Goal: Find specific page/section: Find specific page/section

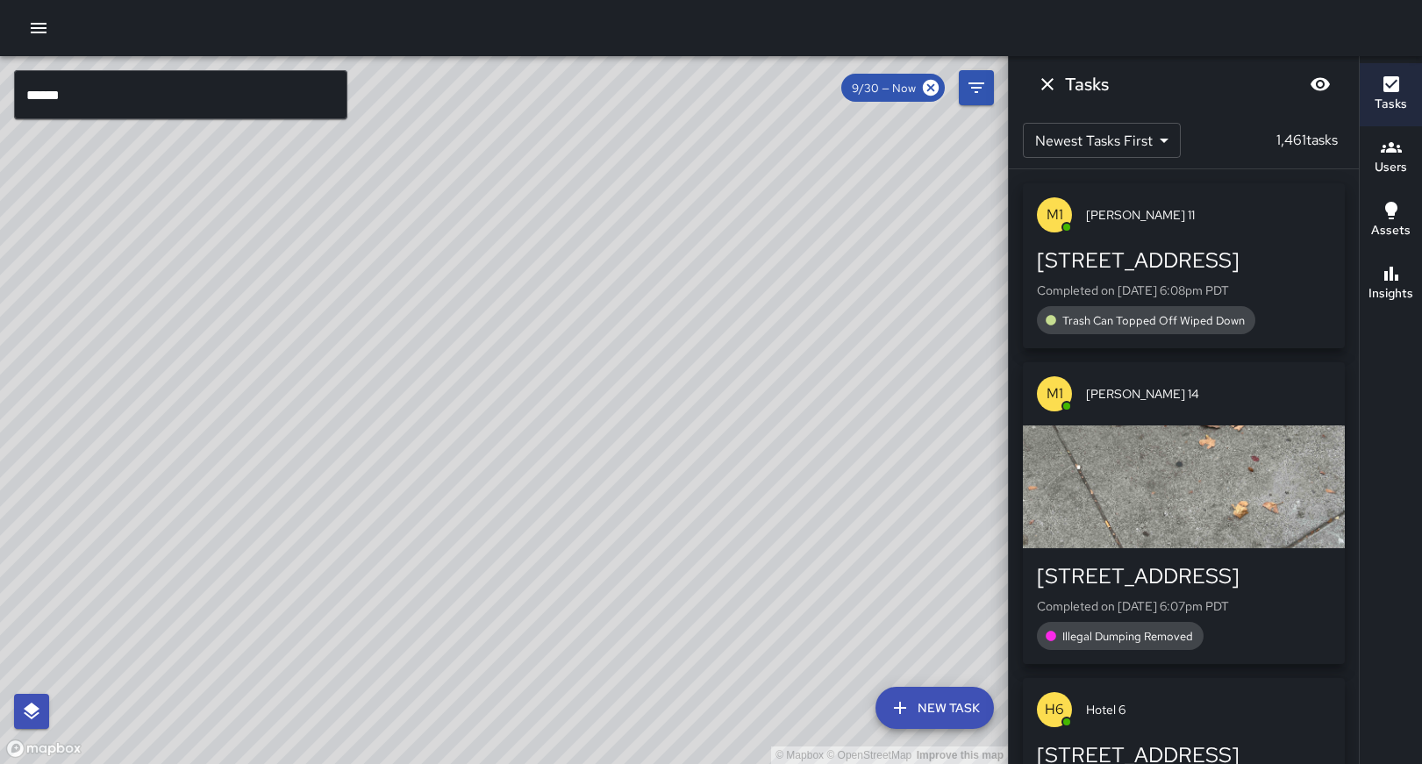
click at [39, 32] on icon "button" at bounding box center [38, 28] width 21 height 21
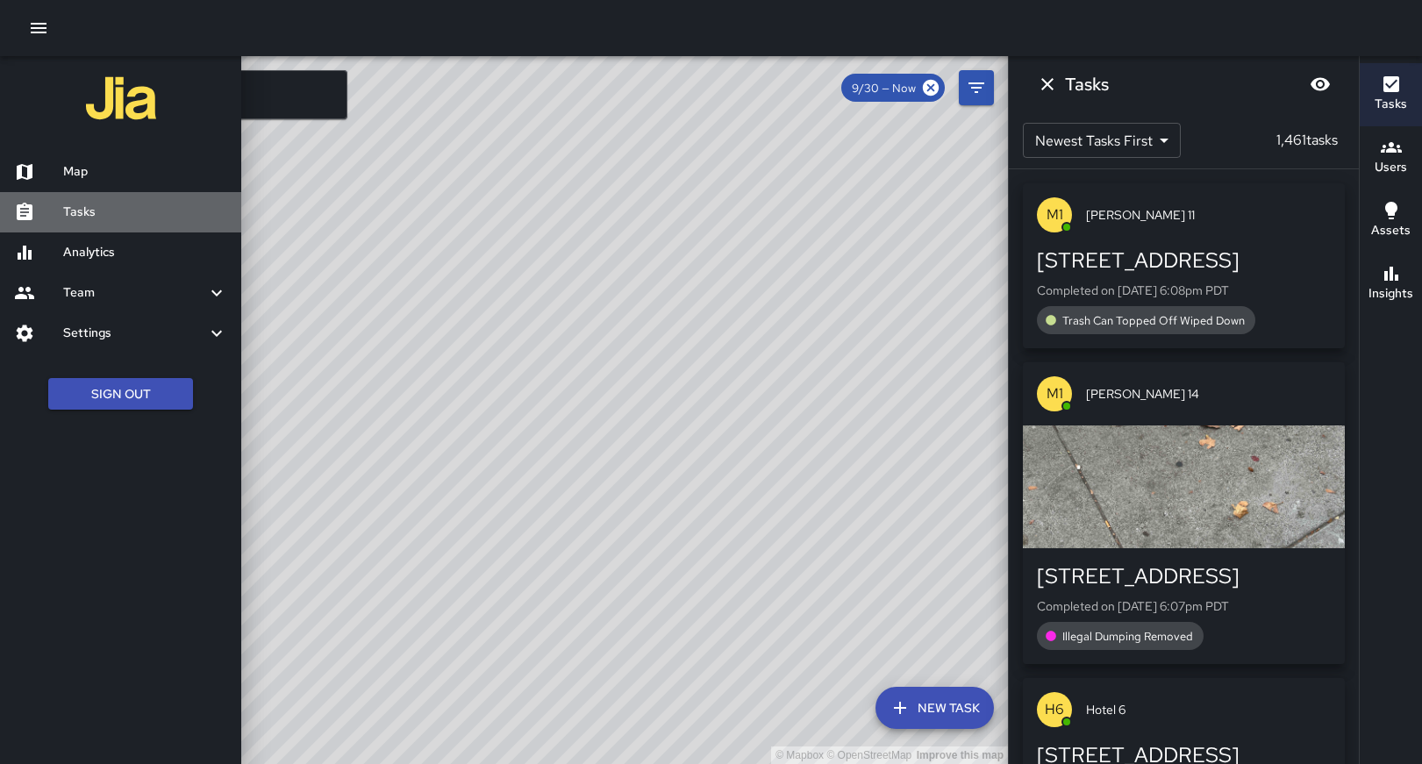
click at [108, 209] on h6 "Tasks" at bounding box center [145, 212] width 164 height 19
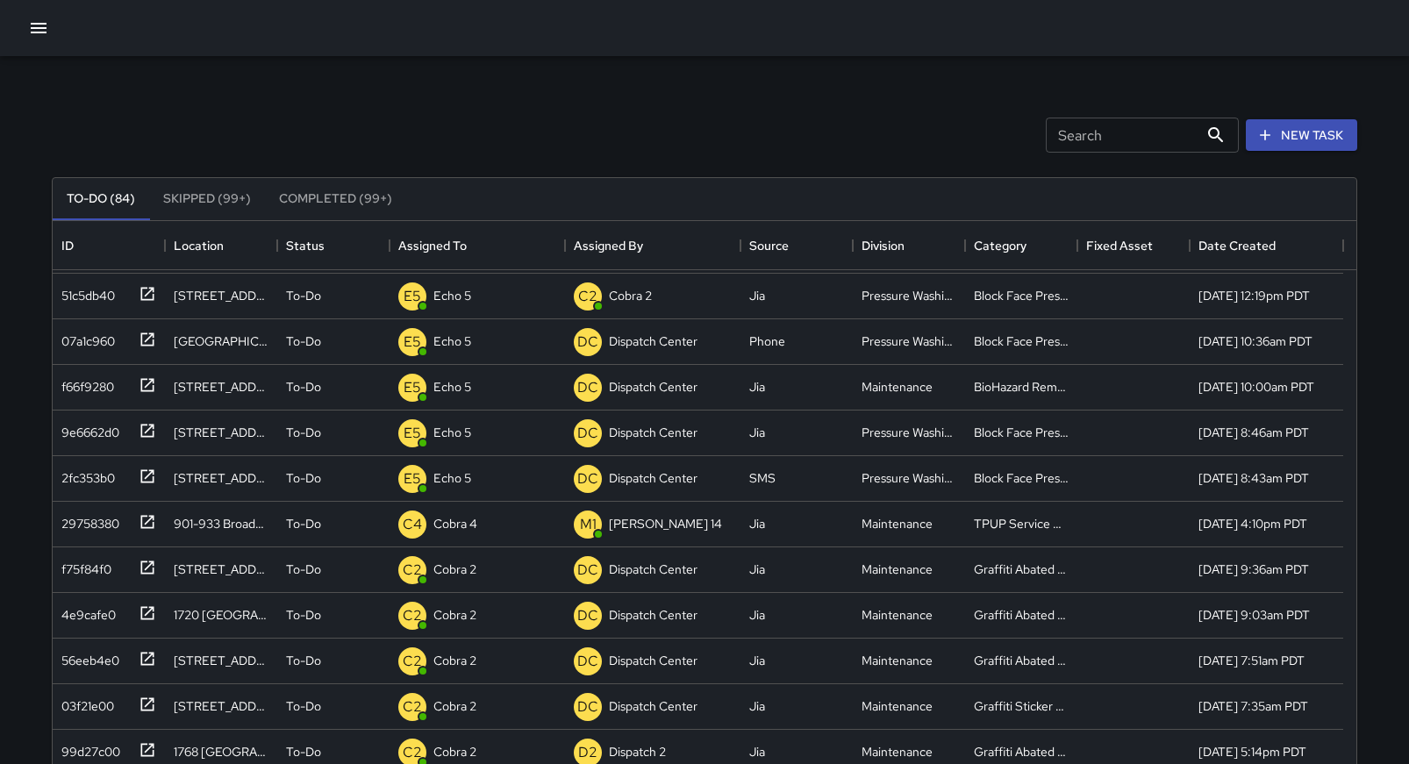
click at [146, 83] on div "Search Search New Task To-Do (84) Skipped (99+) Completed (99+) ID Location Sta…" at bounding box center [705, 546] width 1348 height 980
click at [29, 32] on icon "button" at bounding box center [38, 28] width 21 height 21
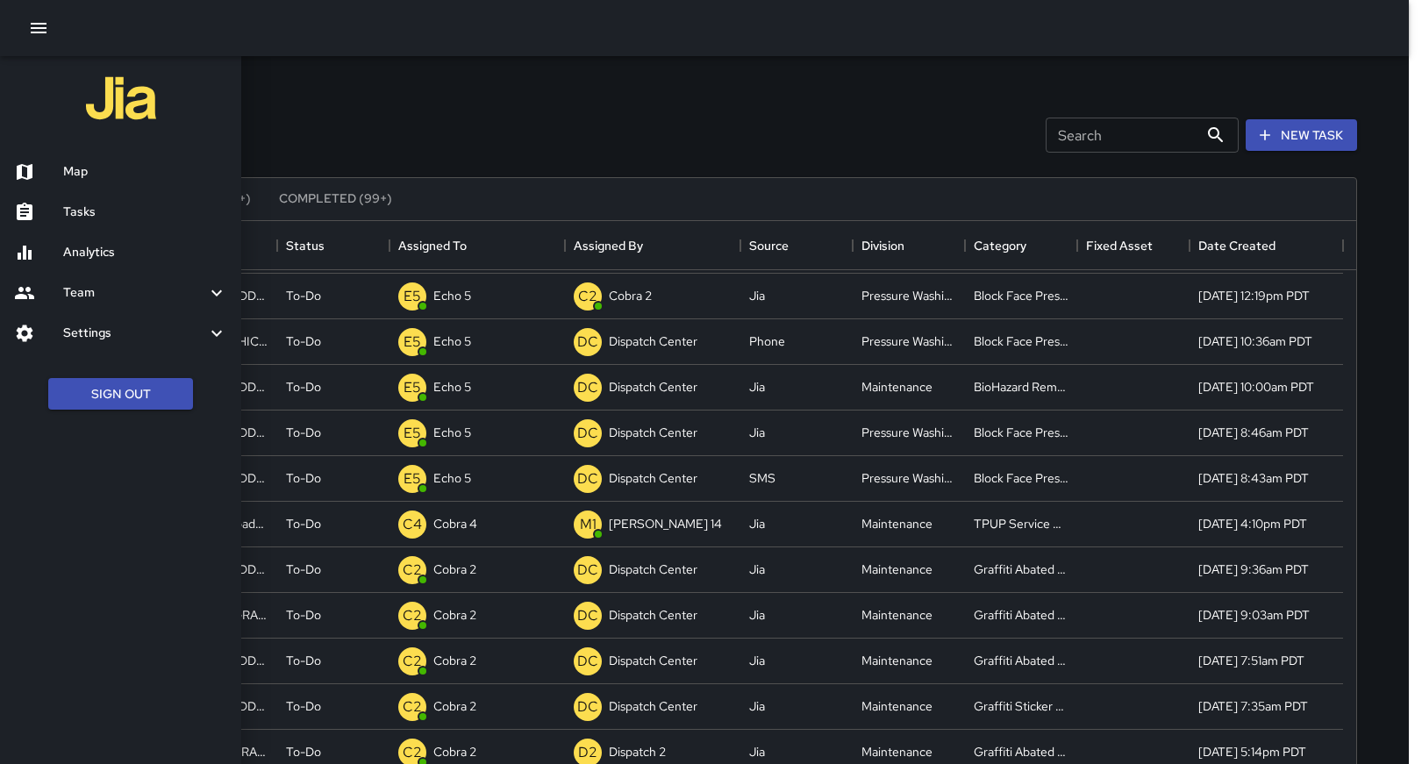
click at [85, 172] on h6 "Map" at bounding box center [145, 171] width 164 height 19
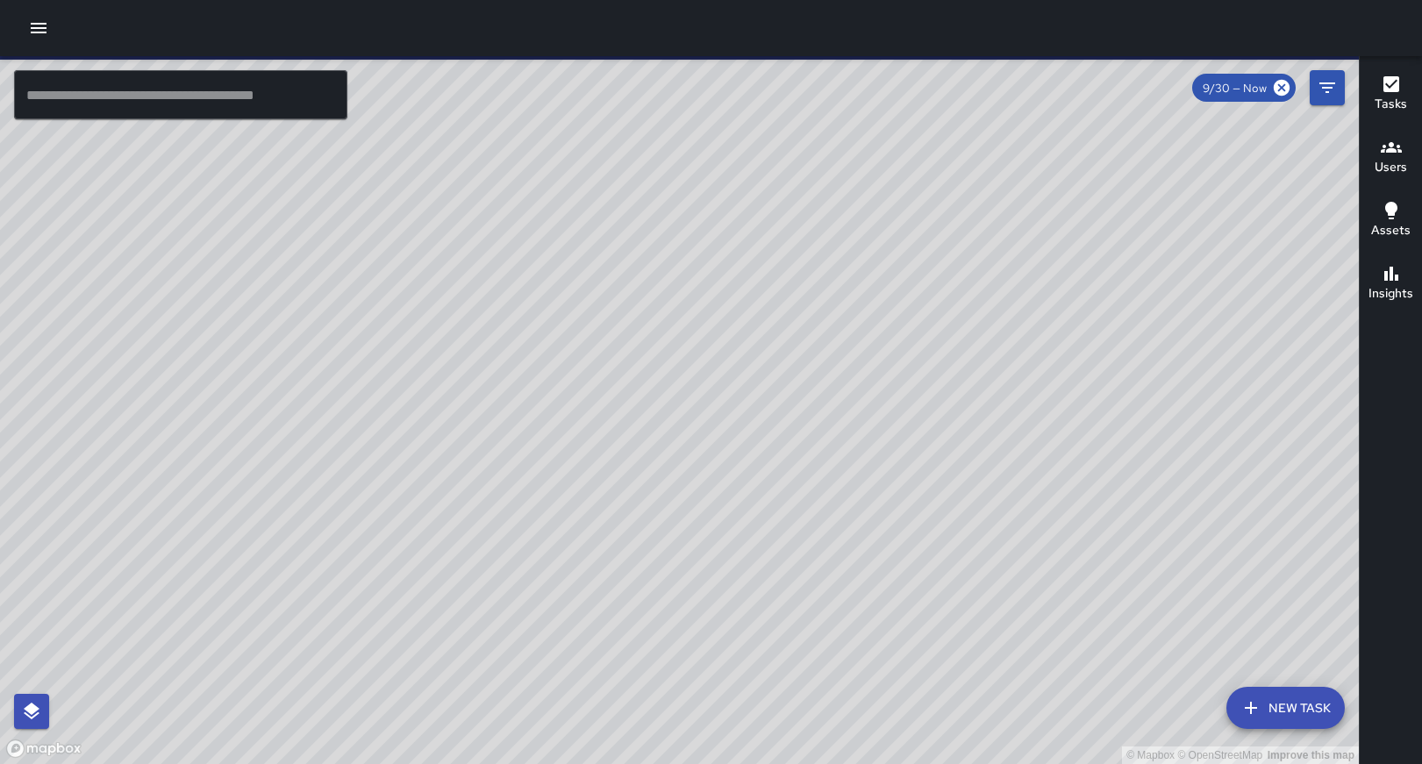
click at [1243, 97] on div "9/30 — Now" at bounding box center [1245, 88] width 104 height 28
click at [1231, 84] on span "9/30 — Now" at bounding box center [1235, 88] width 85 height 15
click at [1322, 93] on icon "Filters" at bounding box center [1327, 87] width 21 height 21
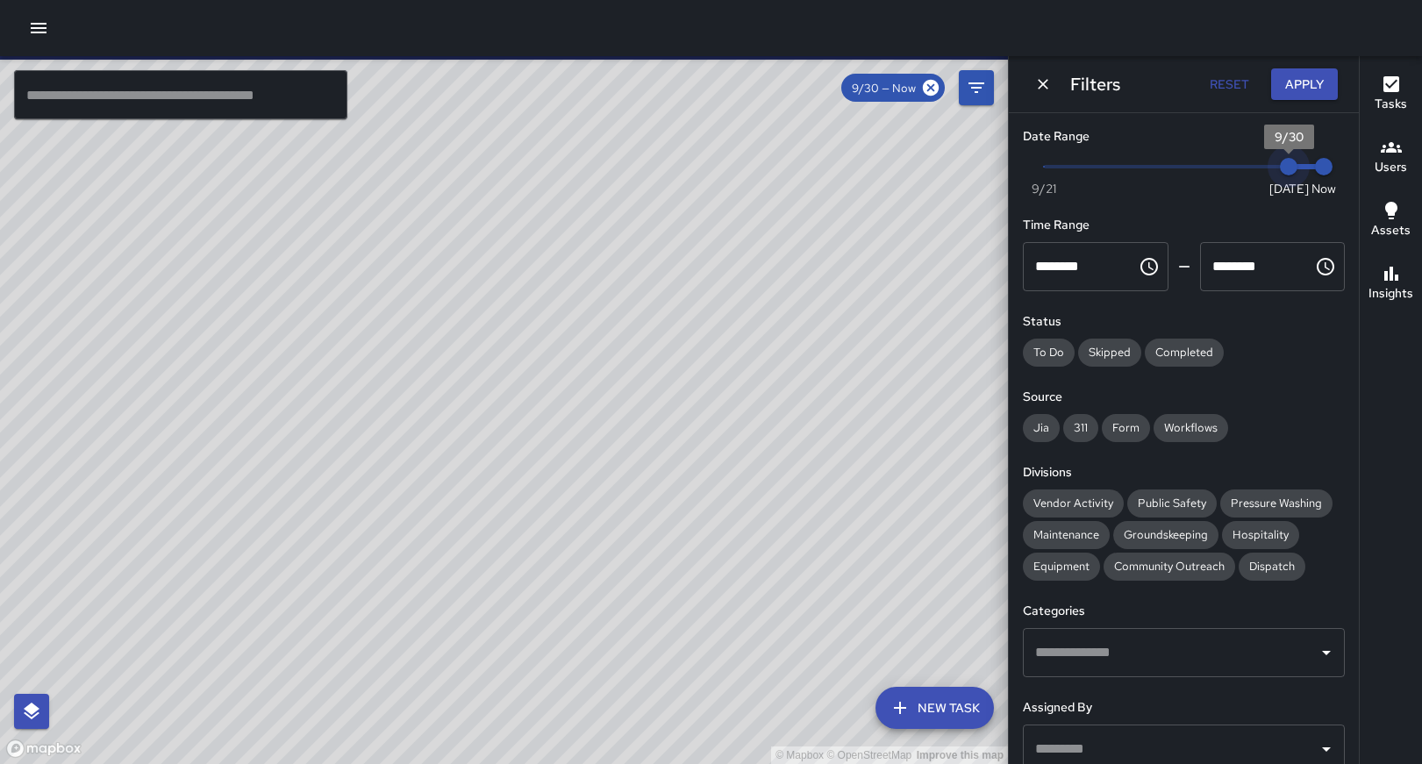
drag, startPoint x: 1281, startPoint y: 170, endPoint x: 1267, endPoint y: 170, distance: 14.0
click at [1280, 170] on span "9/30" at bounding box center [1289, 167] width 18 height 18
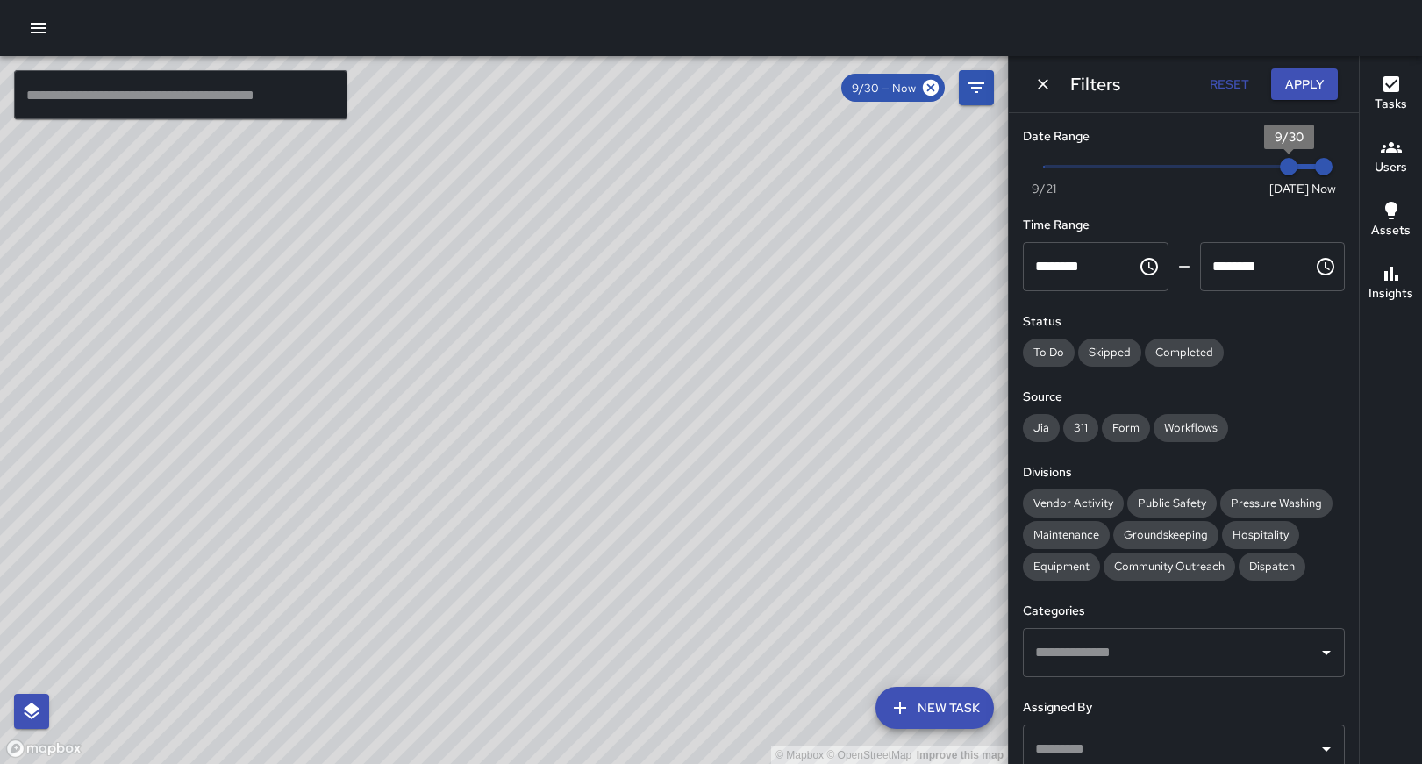
click at [1280, 169] on span "9/30" at bounding box center [1289, 167] width 18 height 18
click at [1280, 166] on span "9/30" at bounding box center [1289, 167] width 18 height 18
click at [1247, 158] on span "Now [DATE] [DATE] 6:31 pm" at bounding box center [1184, 167] width 280 height 26
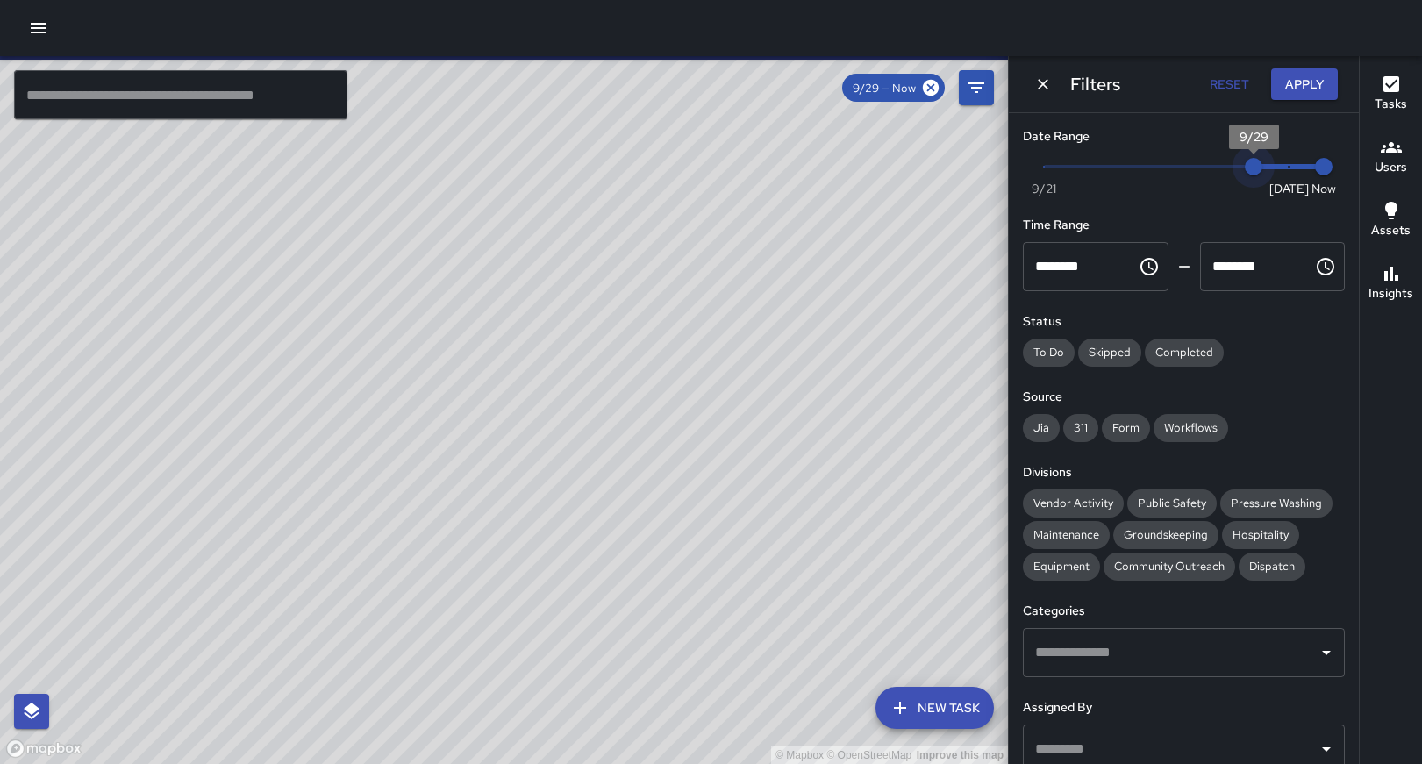
click at [1245, 170] on span "9/29" at bounding box center [1254, 167] width 18 height 18
type input "*"
click at [1226, 165] on span "9/28" at bounding box center [1219, 167] width 18 height 18
type input "*"
drag, startPoint x: 1305, startPoint y: 164, endPoint x: 1274, endPoint y: 167, distance: 30.8
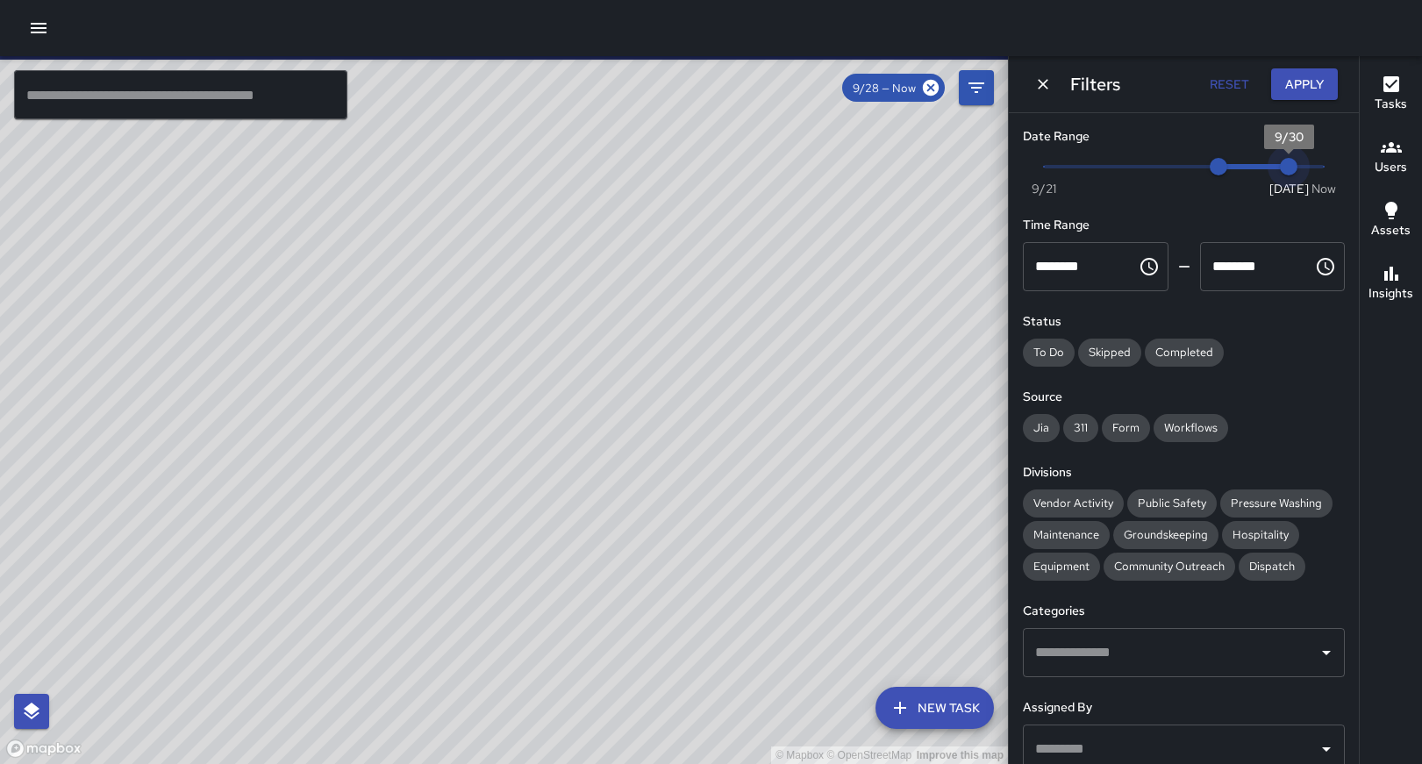
click at [1280, 167] on span "9/30" at bounding box center [1289, 167] width 18 height 18
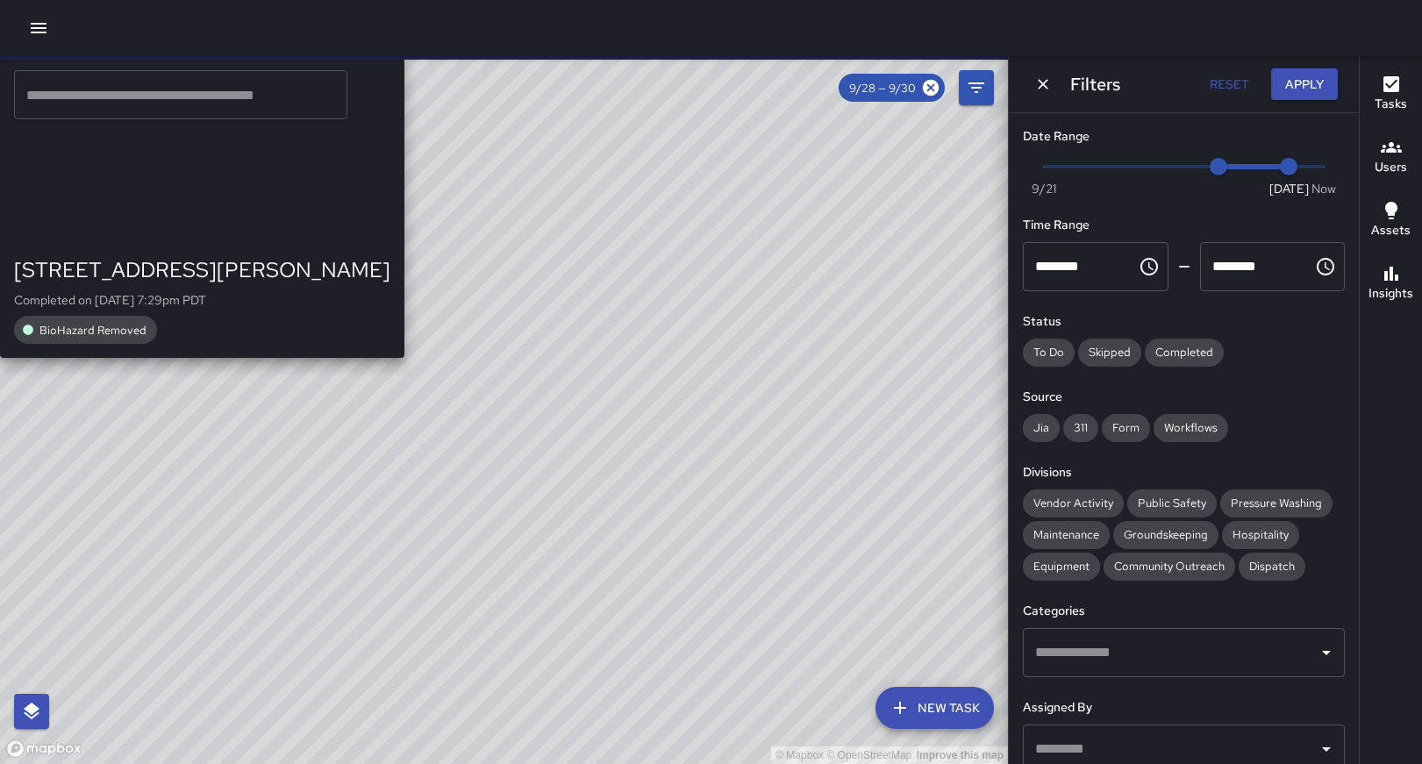
drag, startPoint x: 537, startPoint y: 484, endPoint x: 768, endPoint y: 132, distance: 421.6
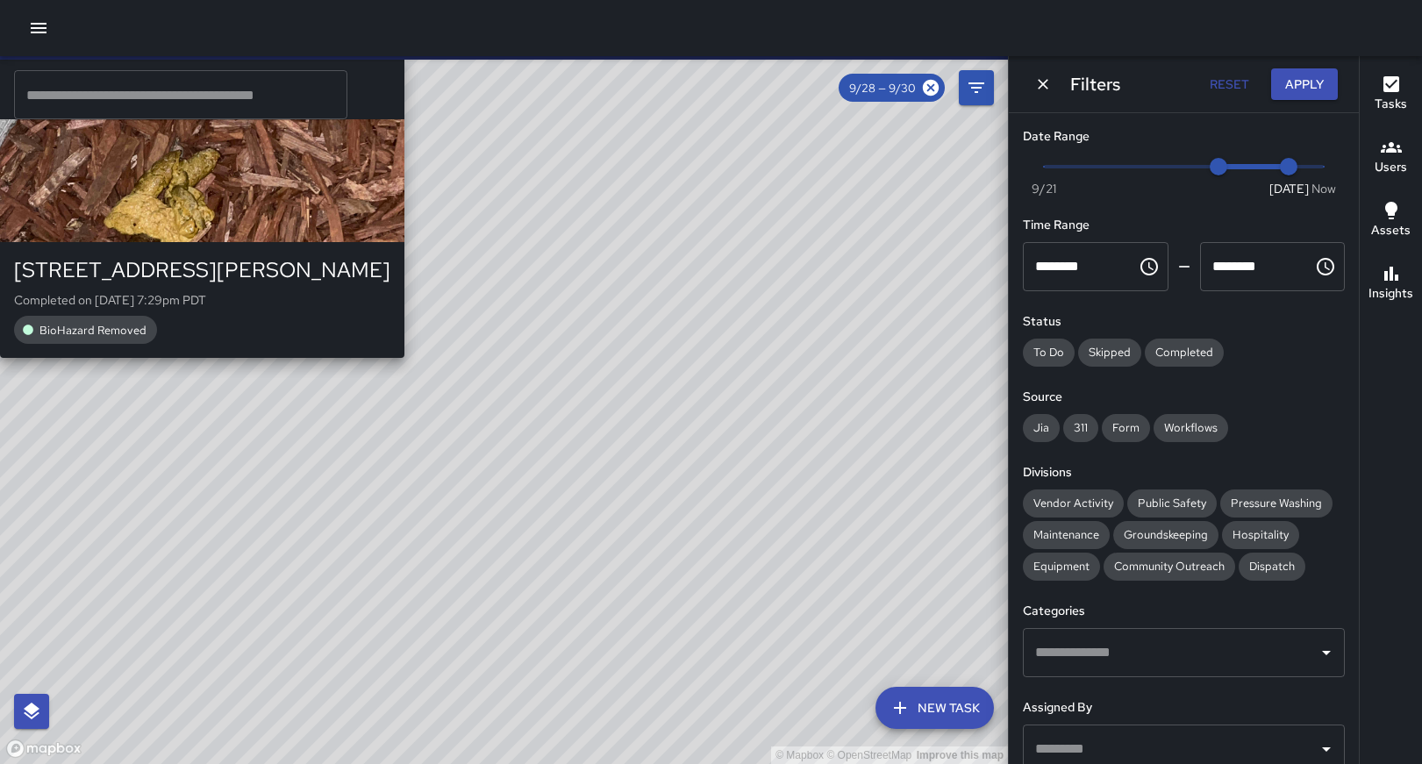
click at [768, 132] on div "© Mapbox © OpenStreetMap Improve this map M1 [PERSON_NAME] [STREET_ADDRESS][PER…" at bounding box center [504, 410] width 1008 height 708
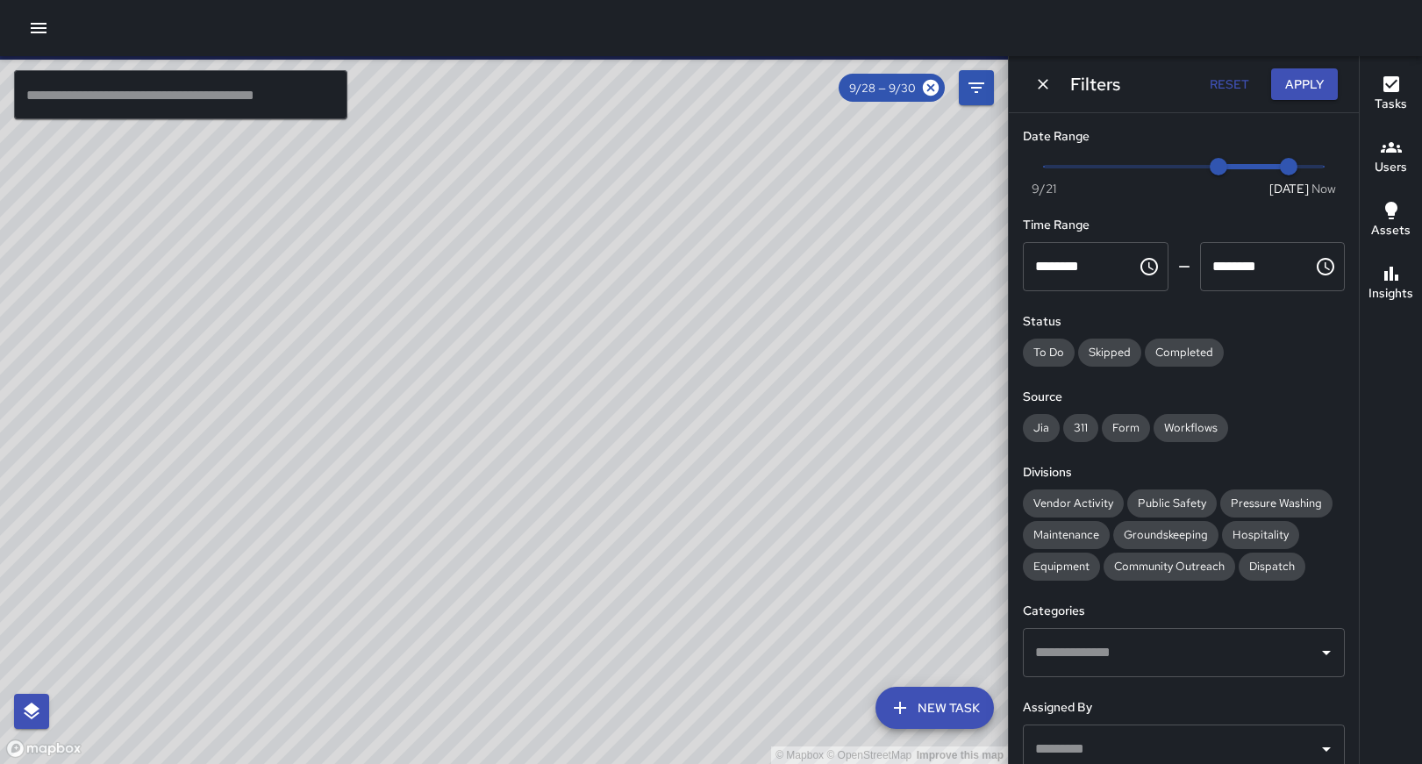
drag, startPoint x: 689, startPoint y: 544, endPoint x: 734, endPoint y: 177, distance: 369.6
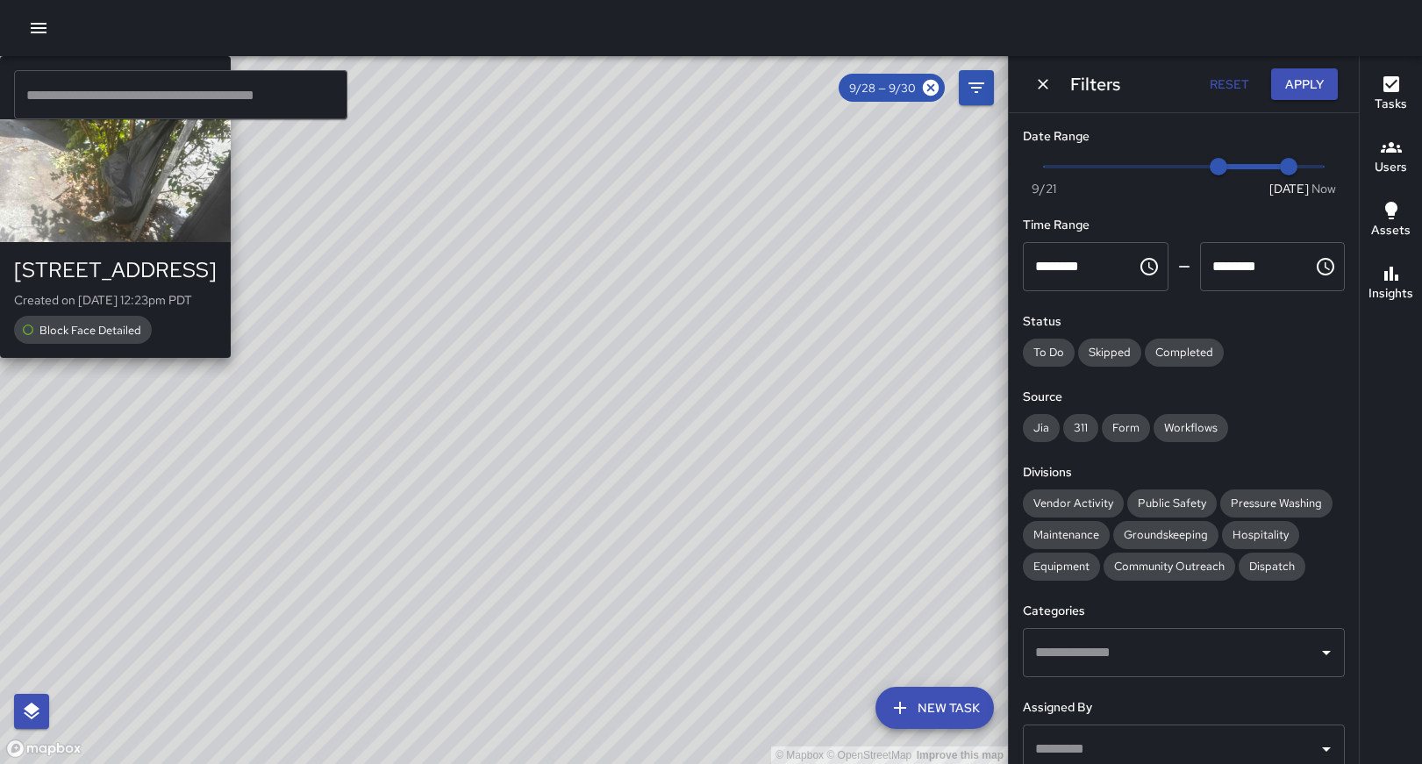
click at [792, 475] on div "© Mapbox © OpenStreetMap Improve this map M6 [PERSON_NAME] 6 [GEOGRAPHIC_DATA] …" at bounding box center [504, 410] width 1008 height 708
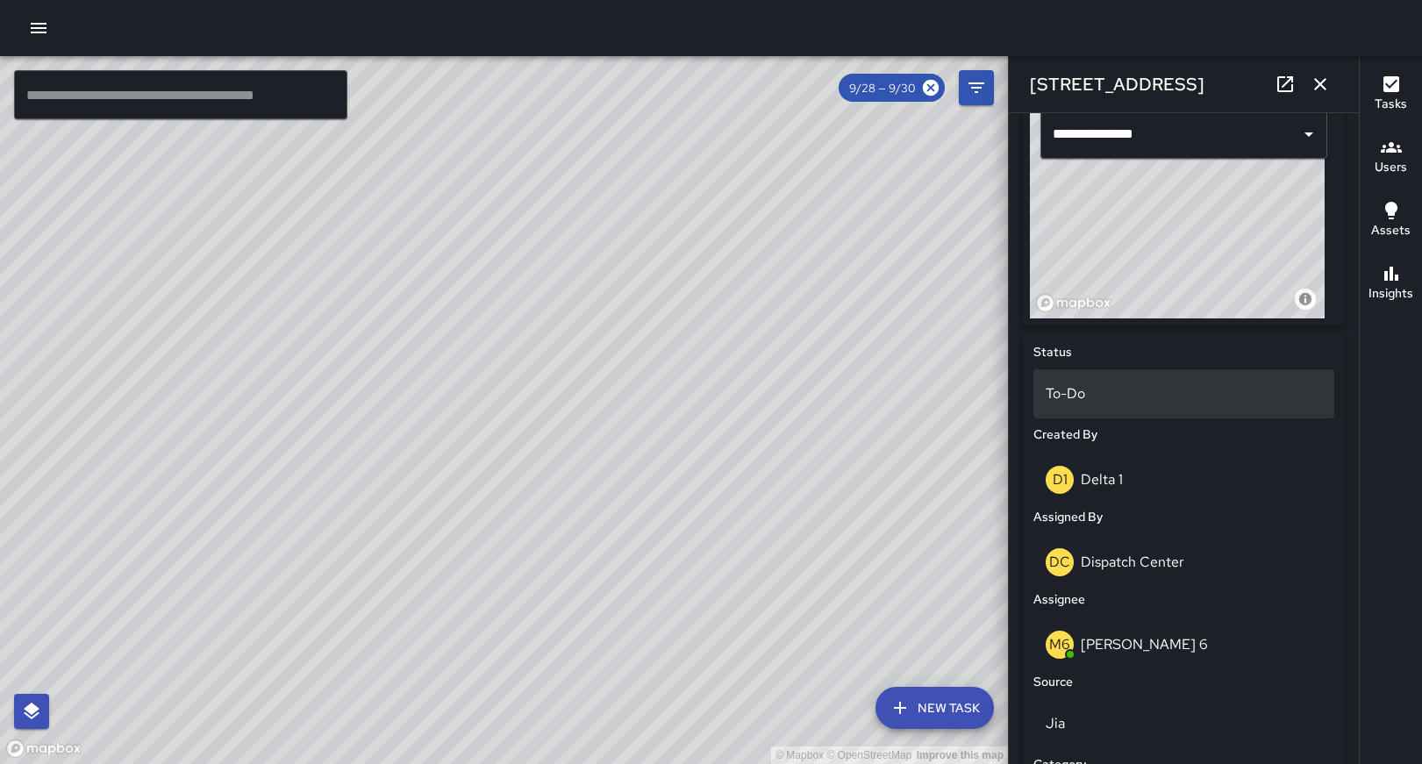
scroll to position [609, 0]
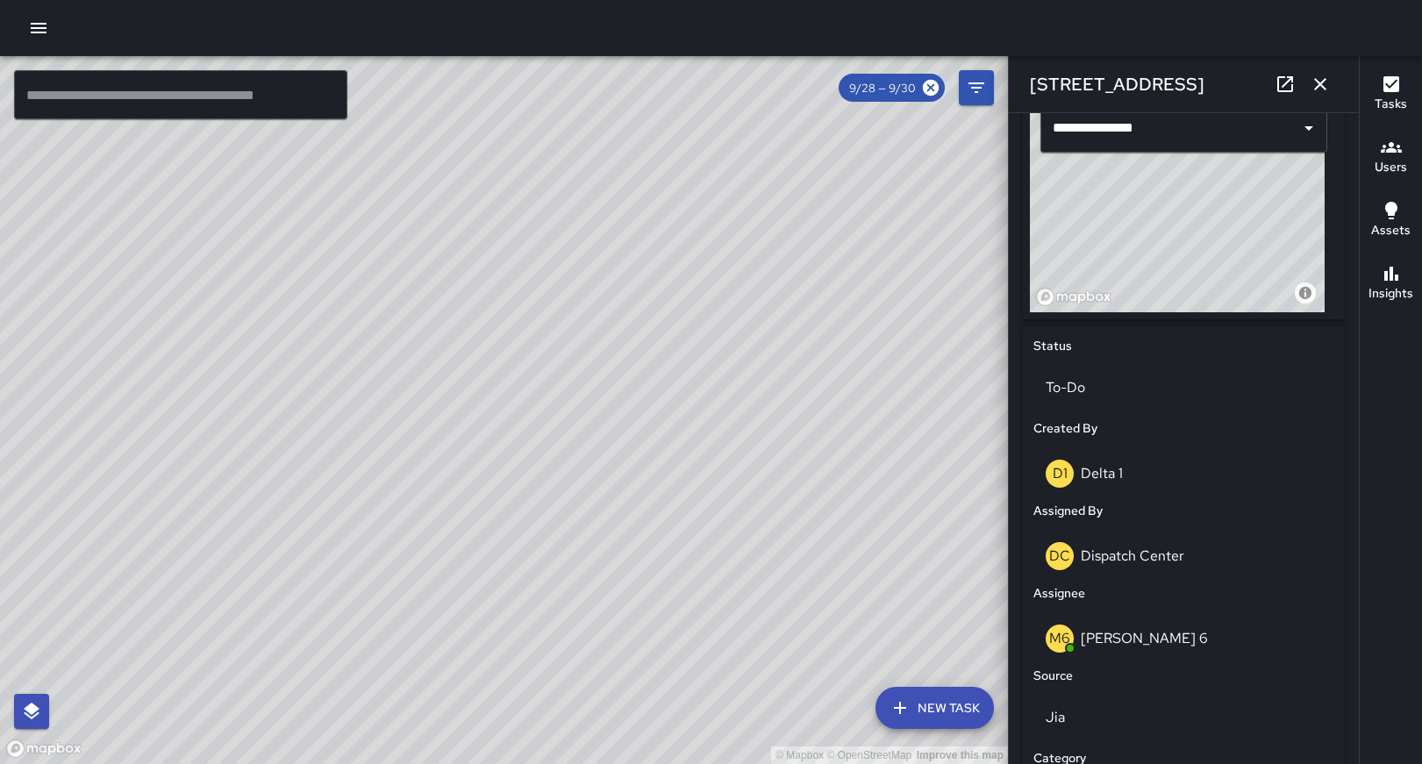
drag, startPoint x: 373, startPoint y: 361, endPoint x: 643, endPoint y: 530, distance: 319.0
click at [643, 530] on div "© Mapbox © OpenStreetMap Improve this map" at bounding box center [504, 410] width 1008 height 708
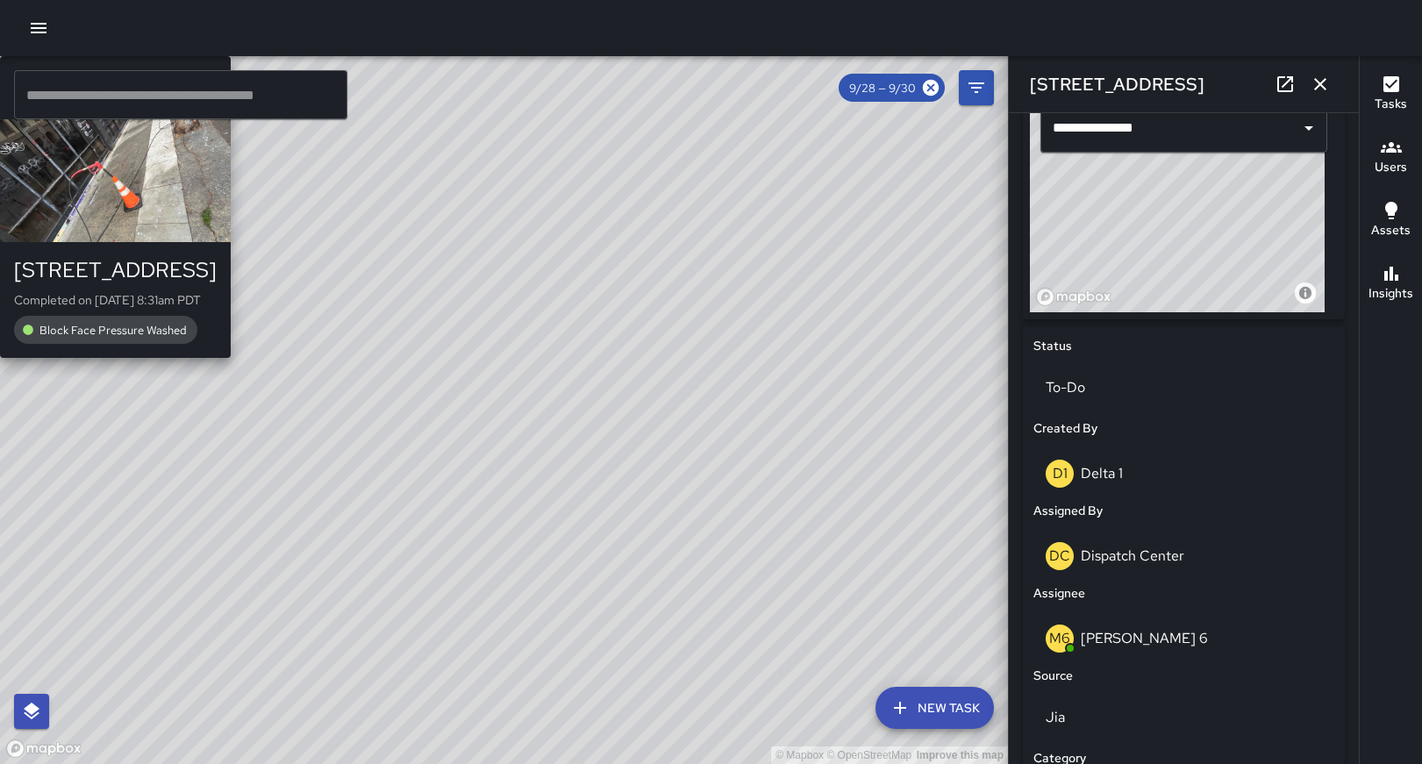
click at [197, 338] on span "Block Face Pressure Washed" at bounding box center [113, 330] width 168 height 15
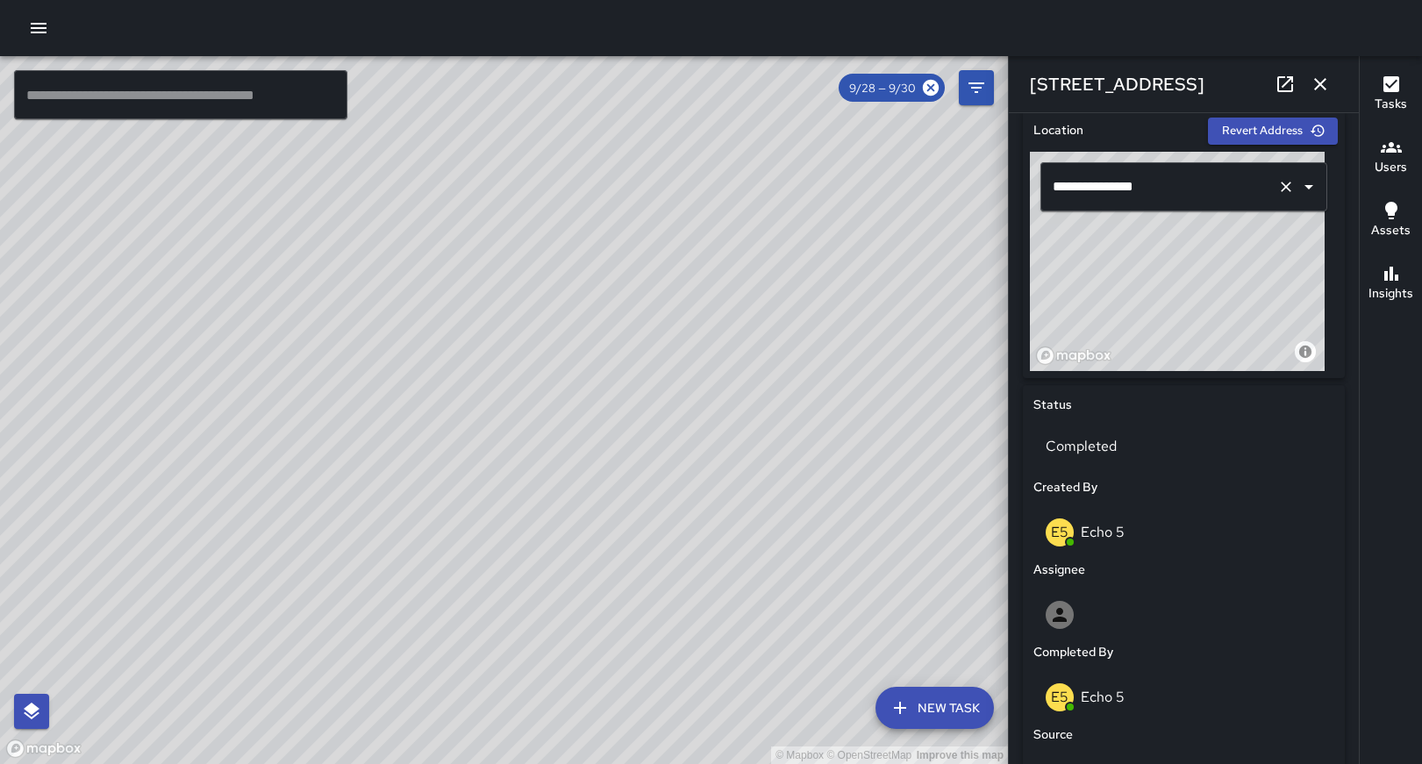
scroll to position [558, 0]
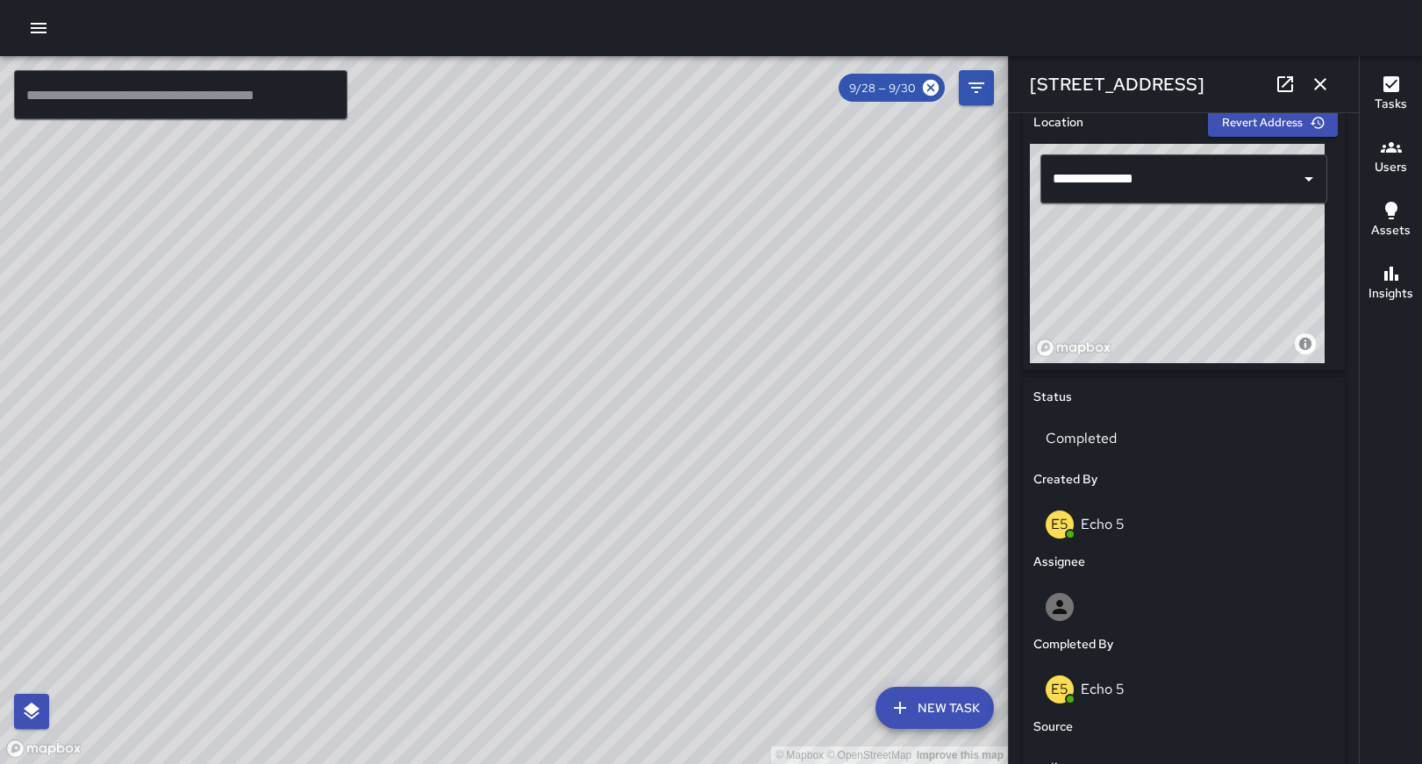
drag, startPoint x: 170, startPoint y: 402, endPoint x: 521, endPoint y: 710, distance: 467.0
click at [521, 710] on div "© Mapbox © OpenStreetMap Improve this map" at bounding box center [504, 410] width 1008 height 708
drag, startPoint x: 512, startPoint y: 557, endPoint x: 793, endPoint y: 582, distance: 282.8
click at [793, 582] on div "© Mapbox © OpenStreetMap Improve this map" at bounding box center [504, 410] width 1008 height 708
drag, startPoint x: 576, startPoint y: 413, endPoint x: 1010, endPoint y: 595, distance: 470.8
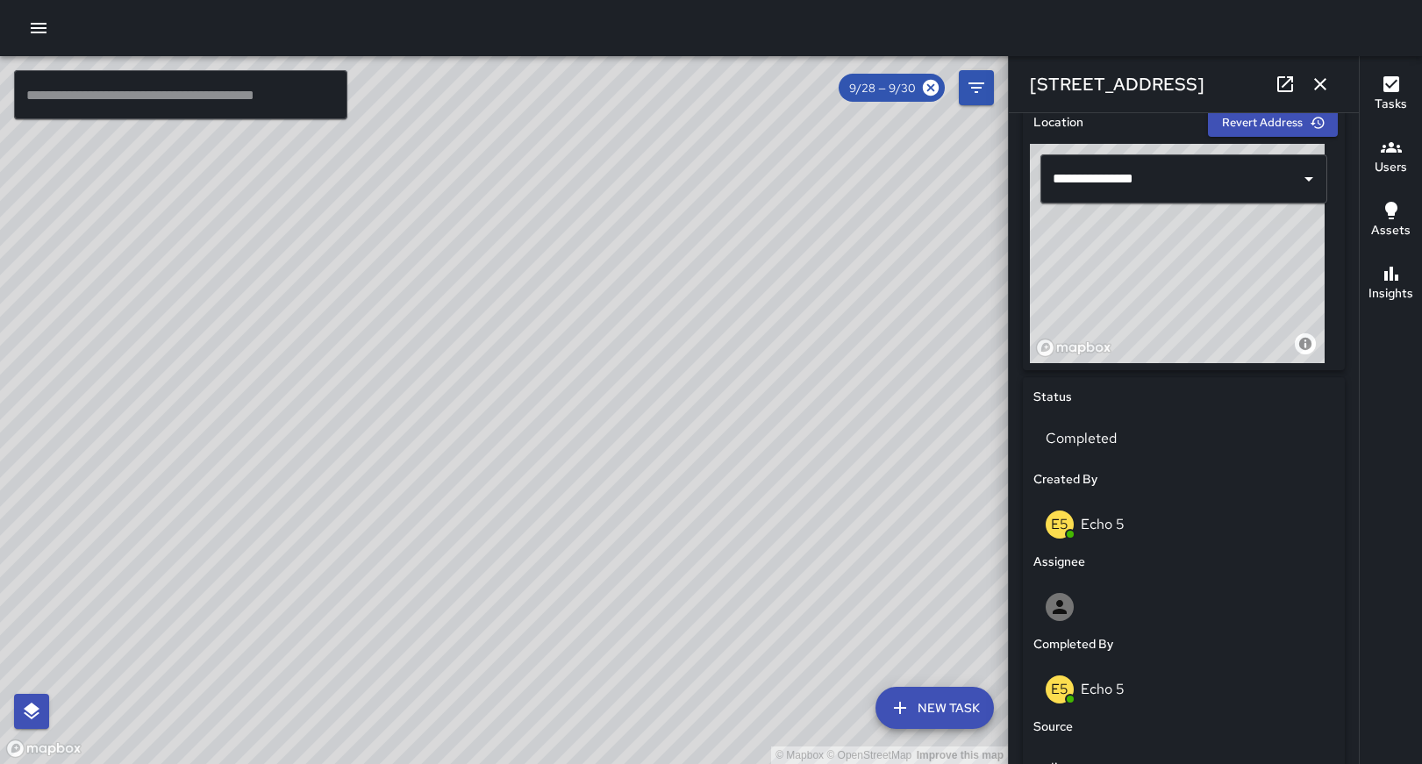
click at [1010, 595] on div "© Mapbox © OpenStreetMap Improve this map ​ New Task 9/28 — 9/30 Map Layers Tas…" at bounding box center [711, 410] width 1422 height 708
drag, startPoint x: 720, startPoint y: 511, endPoint x: 315, endPoint y: 333, distance: 442.0
click at [315, 333] on div "© Mapbox © OpenStreetMap Improve this map" at bounding box center [504, 410] width 1008 height 708
drag, startPoint x: 441, startPoint y: 142, endPoint x: 499, endPoint y: 849, distance: 708.8
click at [499, 763] on html "© Mapbox © OpenStreetMap Improve this map ​ New Task 9/28 — 9/30 Map Layers Tas…" at bounding box center [711, 382] width 1422 height 764
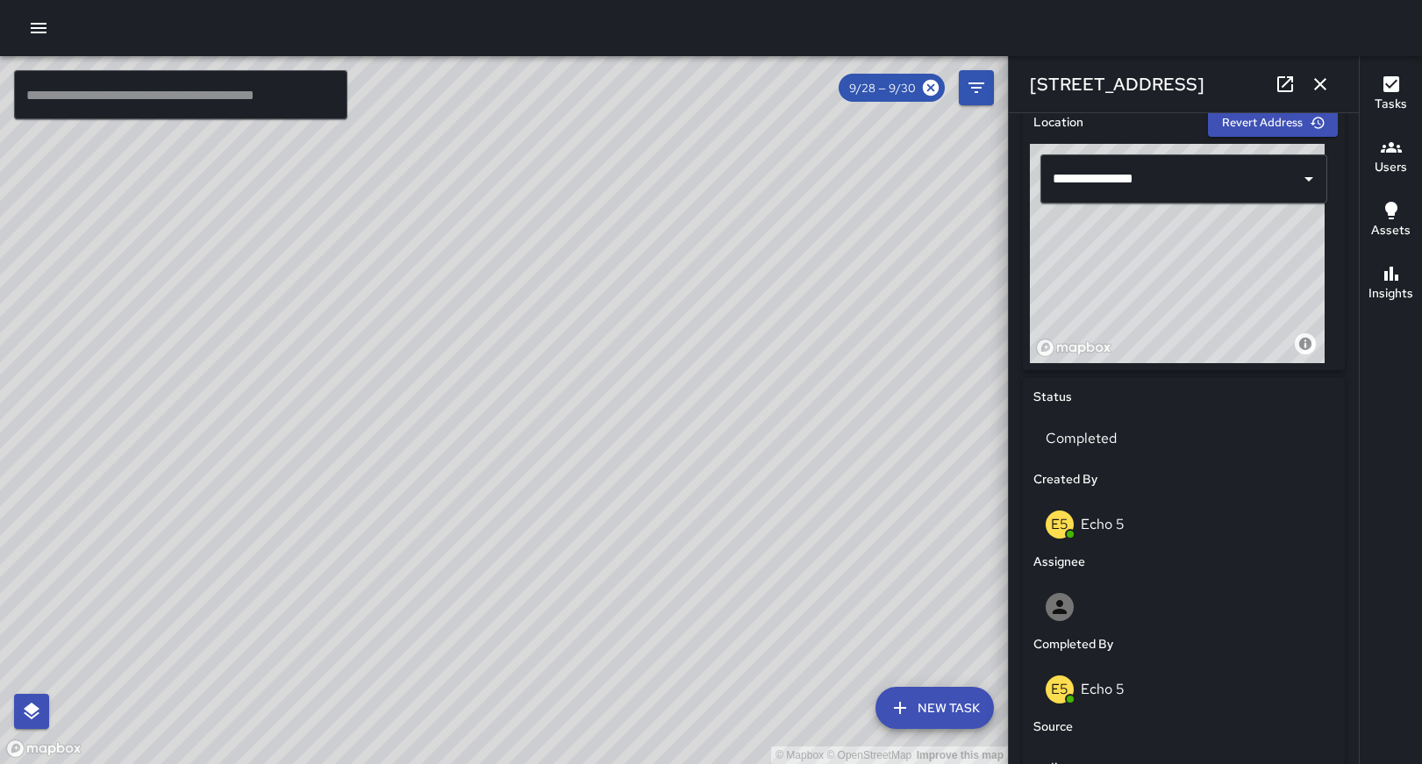
drag, startPoint x: 514, startPoint y: 231, endPoint x: 373, endPoint y: 849, distance: 633.7
click at [373, 763] on html "© Mapbox © OpenStreetMap Improve this map ​ New Task 9/28 — 9/30 Map Layers Tas…" at bounding box center [711, 382] width 1422 height 764
drag, startPoint x: 581, startPoint y: 623, endPoint x: 679, endPoint y: 4, distance: 626.4
click at [663, 53] on div "© Mapbox © OpenStreetMap Improve this map ​ New Task 9/28 — 9/30 Map Layers Tas…" at bounding box center [711, 382] width 1422 height 764
drag, startPoint x: 564, startPoint y: 518, endPoint x: 772, endPoint y: -98, distance: 650.2
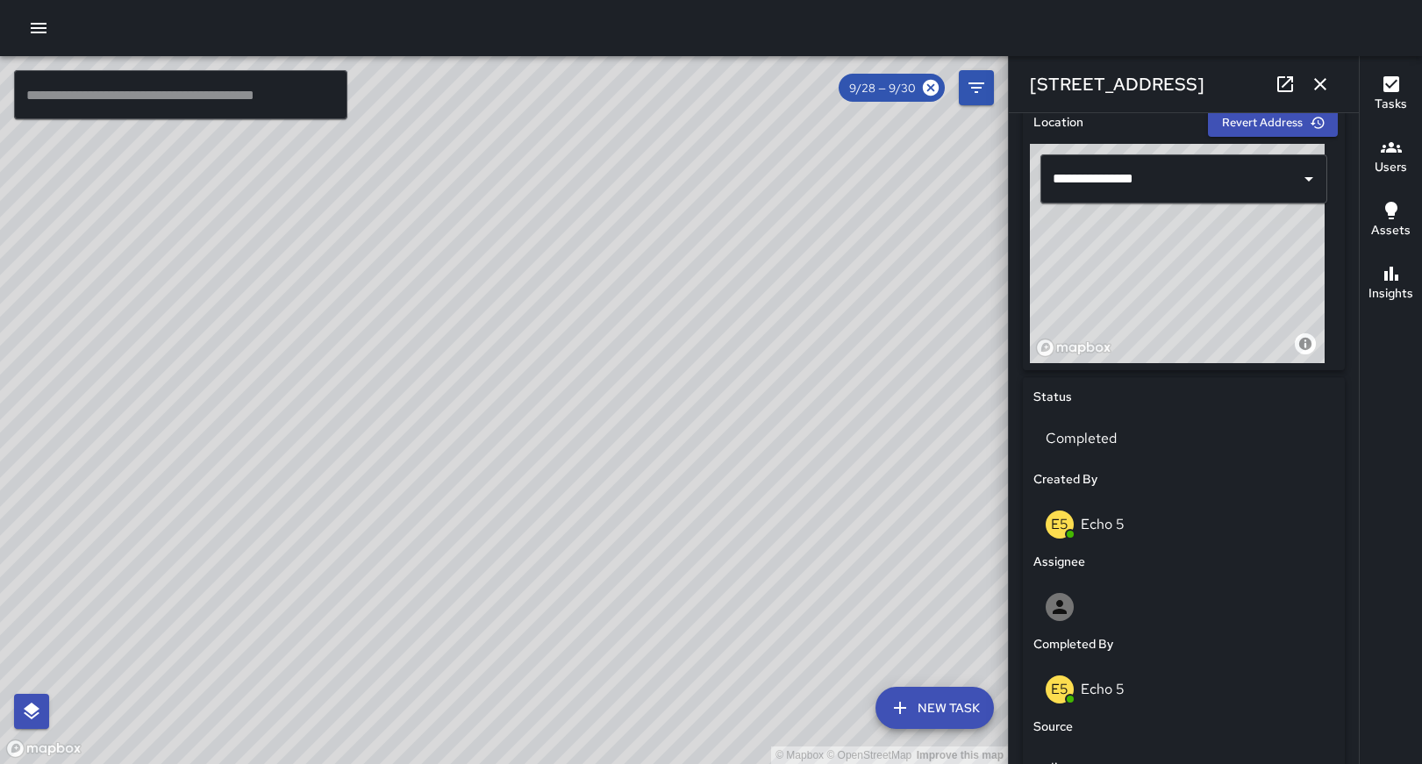
click at [772, 0] on html "© Mapbox © OpenStreetMap Improve this map ​ New Task 9/28 — 9/30 Map Layers Tas…" at bounding box center [711, 382] width 1422 height 764
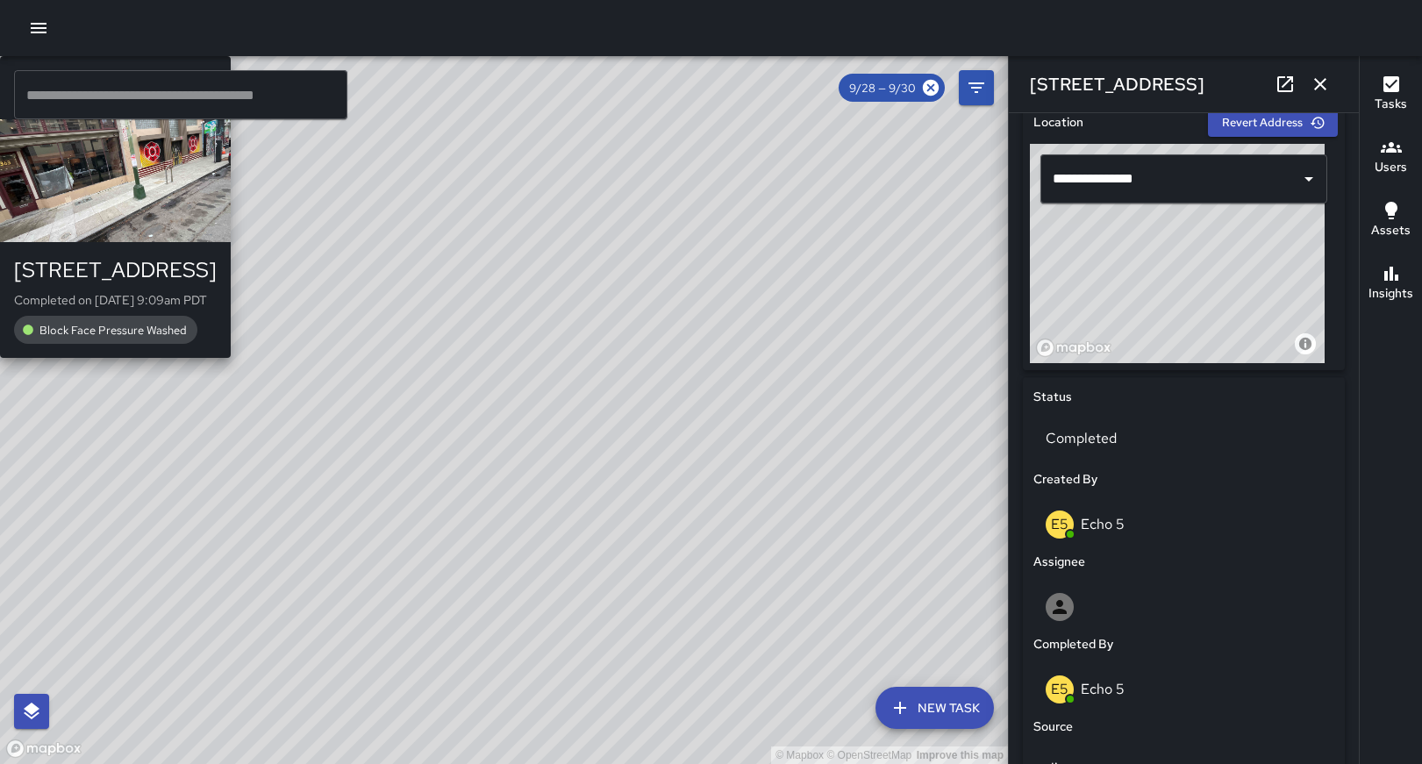
click at [404, 373] on div "© Mapbox © OpenStreetMap Improve this map E5 Echo [STREET_ADDRESS] Completed on…" at bounding box center [504, 410] width 1008 height 708
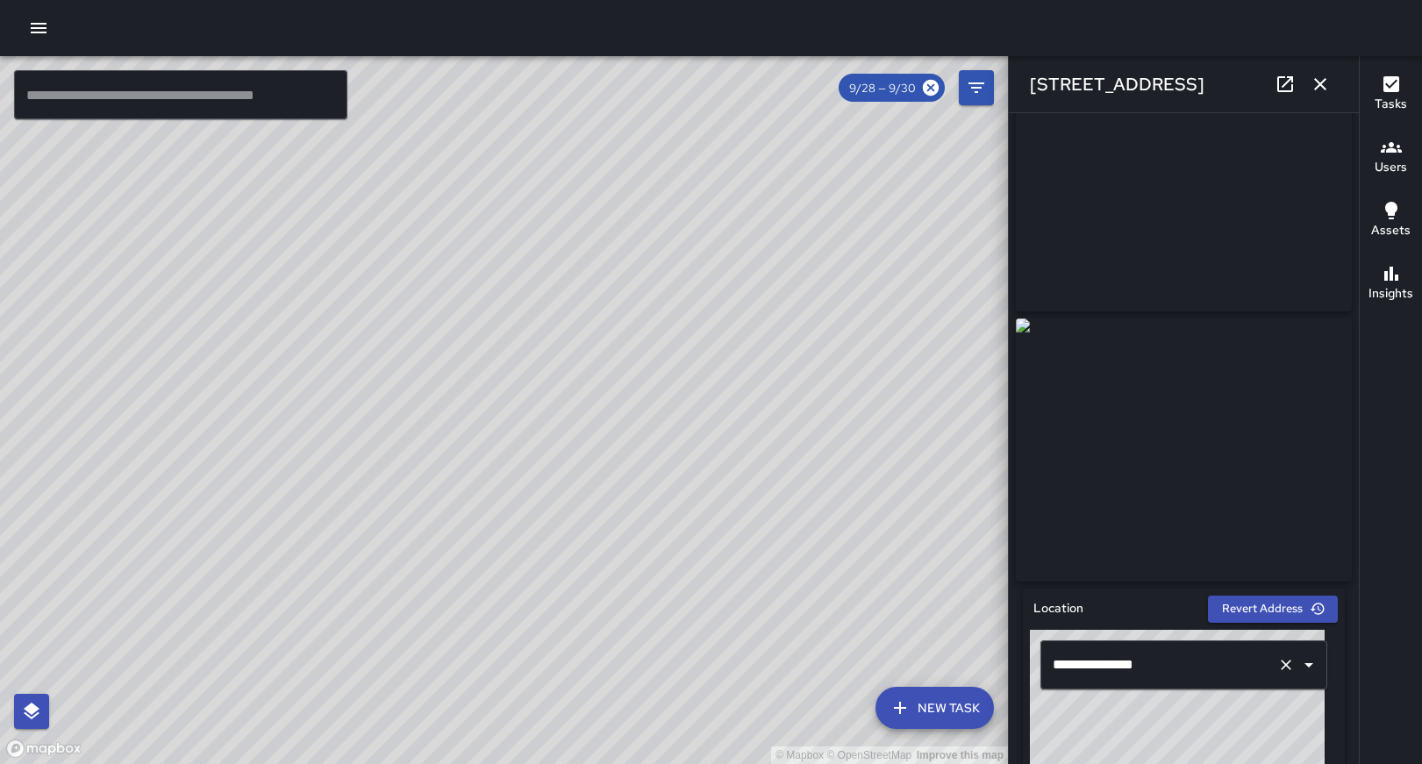
scroll to position [0, 0]
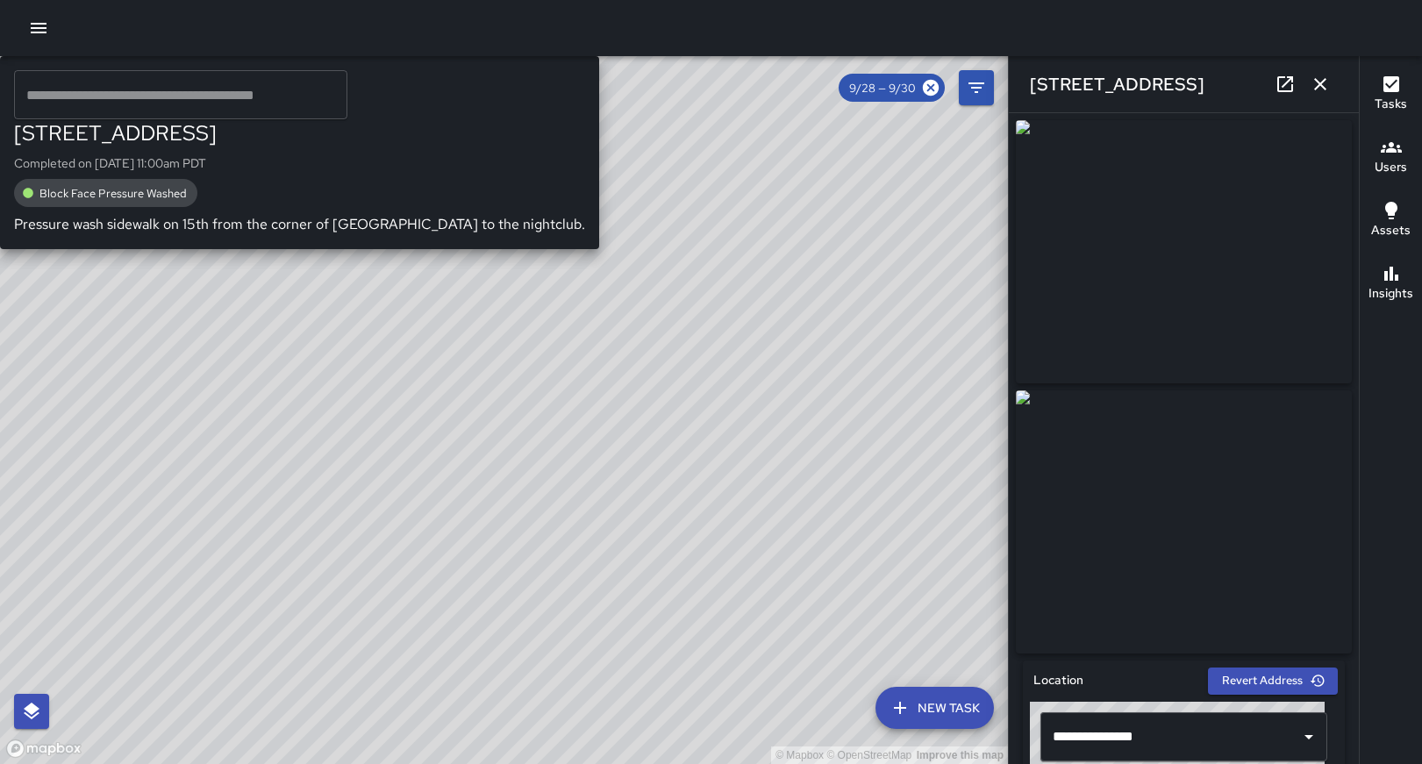
click at [476, 406] on div "© Mapbox © OpenStreetMap Improve this map E5 Echo [STREET_ADDRESS] Completed on…" at bounding box center [504, 410] width 1008 height 708
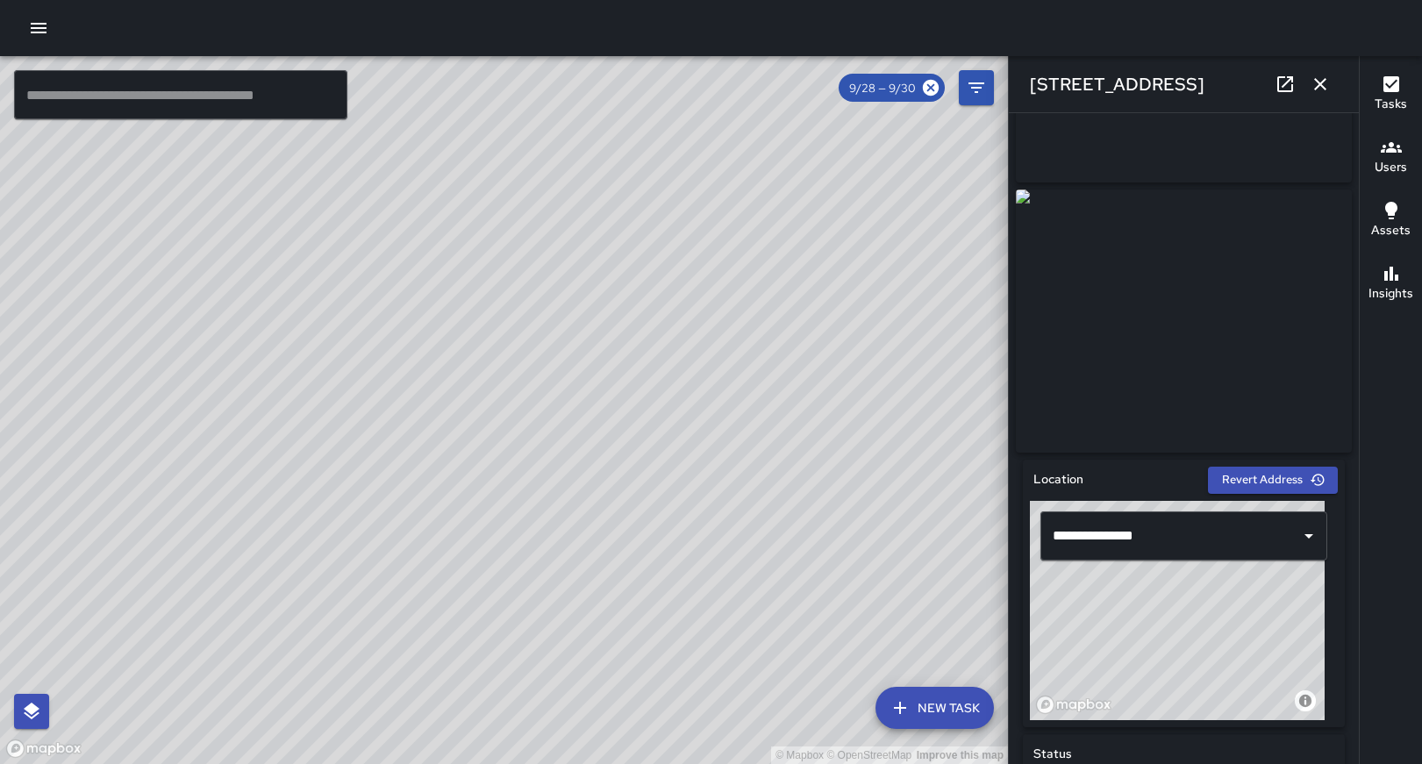
scroll to position [12, 0]
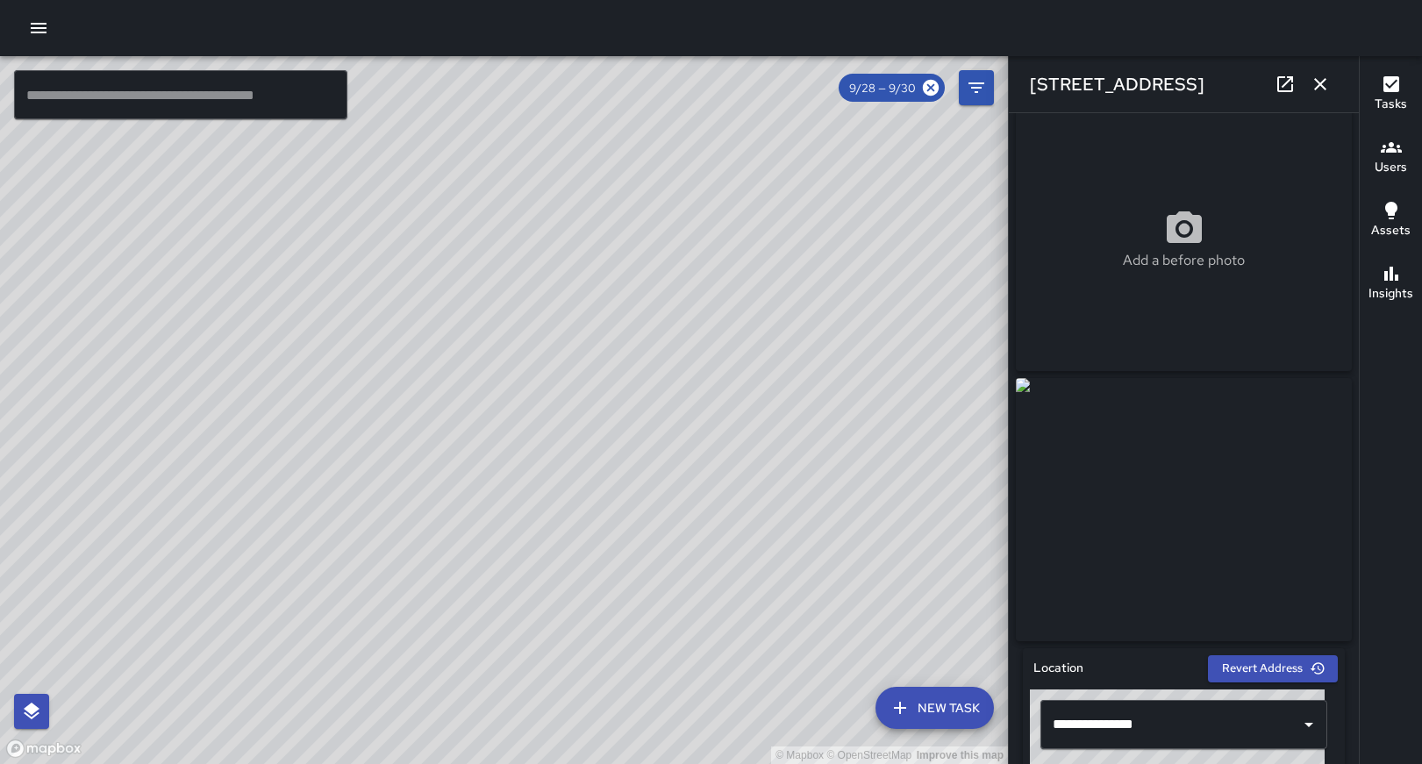
click at [1192, 491] on img at bounding box center [1184, 509] width 336 height 263
click at [1187, 484] on img at bounding box center [1184, 509] width 336 height 263
click at [1178, 496] on img at bounding box center [1184, 509] width 336 height 263
click at [1179, 485] on img at bounding box center [1184, 509] width 336 height 263
click at [1179, 486] on img at bounding box center [1184, 509] width 336 height 263
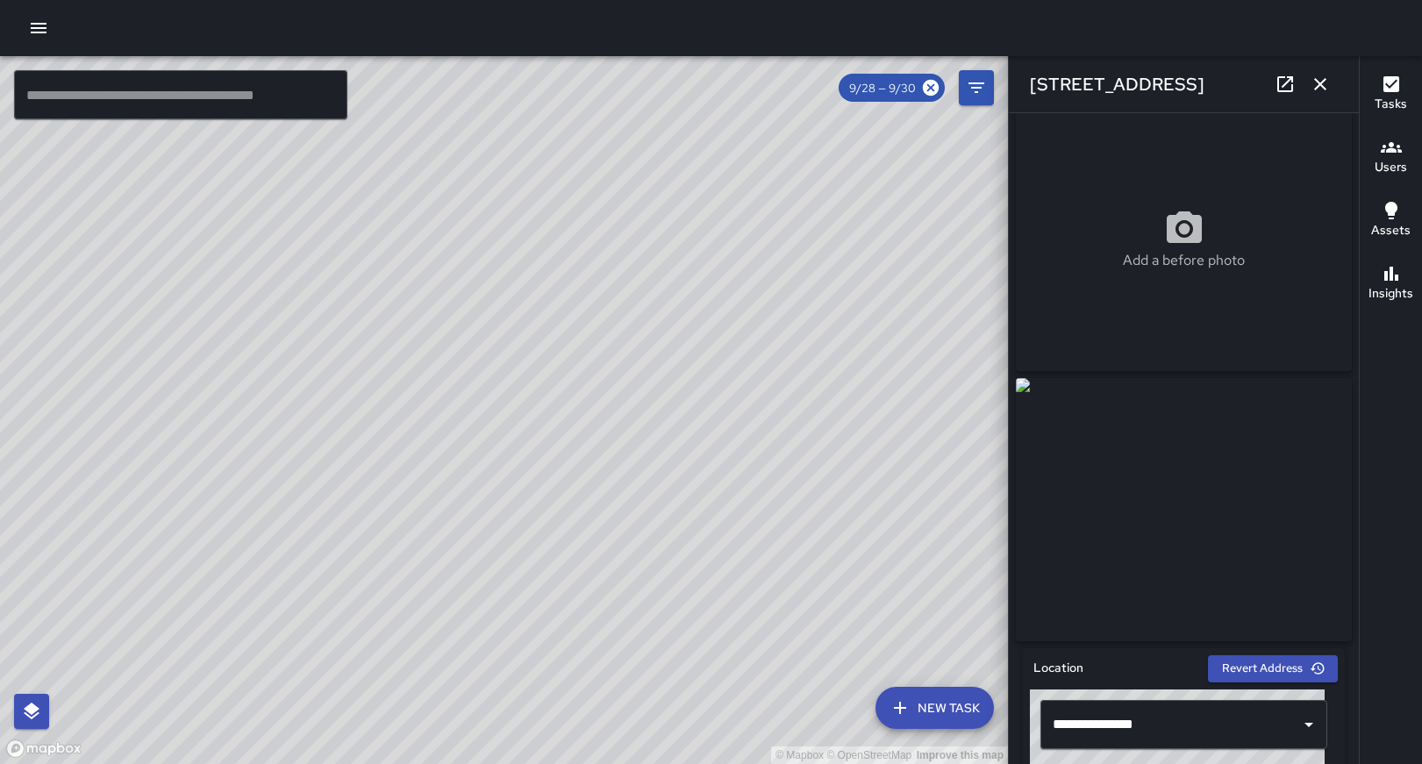
click at [771, 398] on div "© Mapbox © OpenStreetMap Improve this map" at bounding box center [504, 410] width 1008 height 708
click at [1319, 87] on icon "button" at bounding box center [1320, 84] width 21 height 21
